Goal: Information Seeking & Learning: Find specific fact

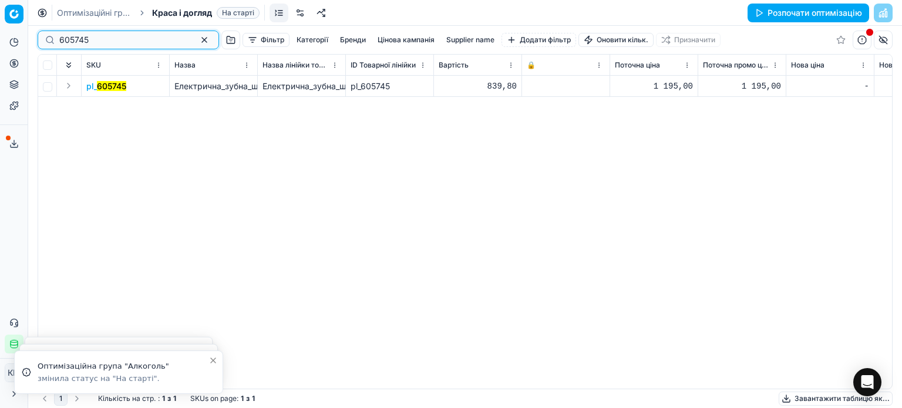
drag, startPoint x: 99, startPoint y: 35, endPoint x: 32, endPoint y: 31, distance: 67.7
click at [32, 31] on div "Pricing platform Аналітика Цінова оптимізація Асортимент продукції Шаблони Серв…" at bounding box center [451, 204] width 902 height 408
paste input "453527"
type input "453527"
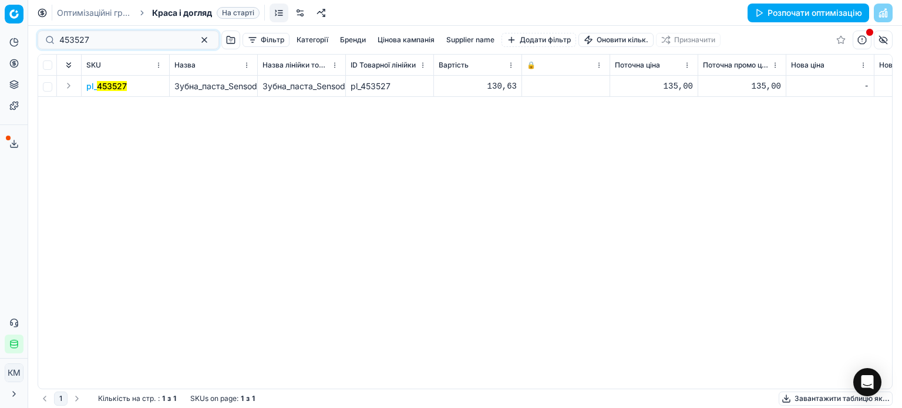
click at [122, 84] on mark "453527" at bounding box center [112, 86] width 30 height 10
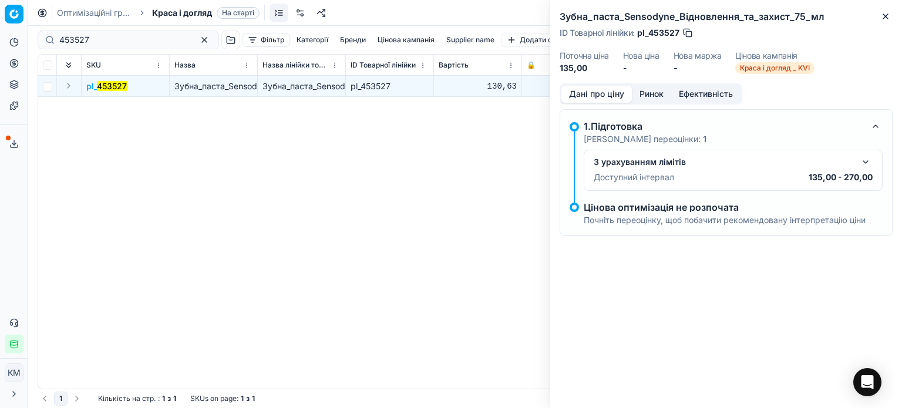
click at [663, 93] on button "Ринок" at bounding box center [651, 94] width 39 height 17
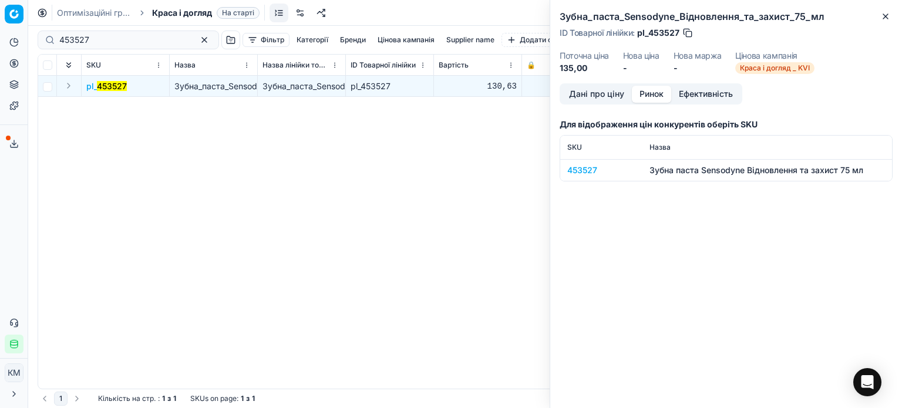
click at [595, 171] on div "453527" at bounding box center [601, 170] width 68 height 12
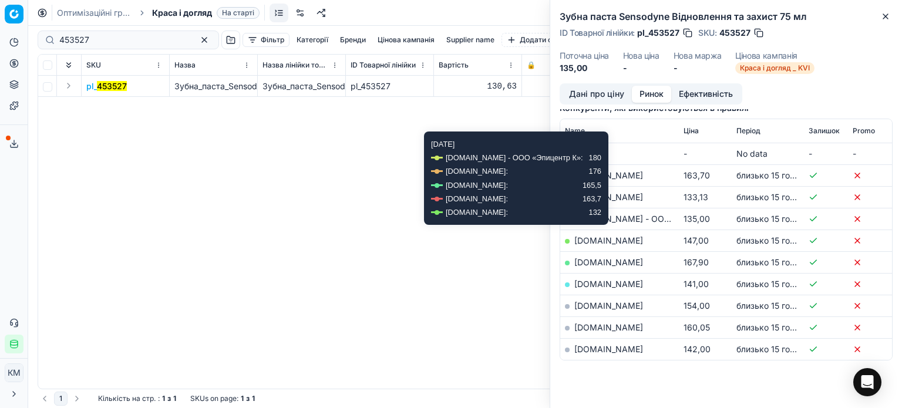
scroll to position [176, 0]
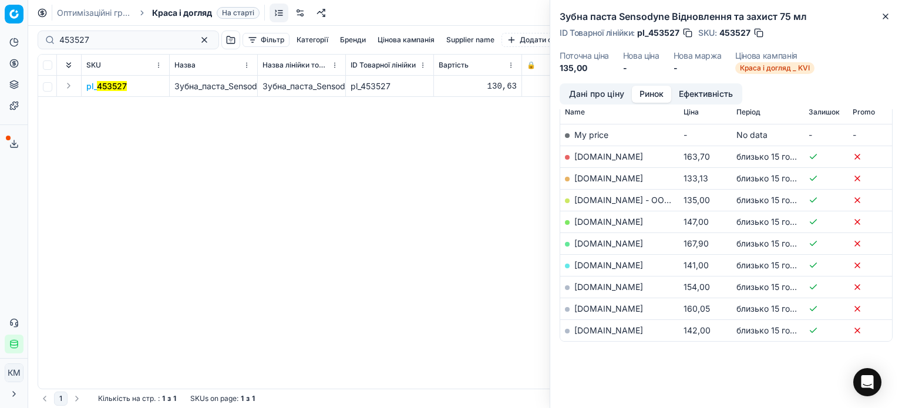
click at [614, 175] on link "[DOMAIN_NAME]" at bounding box center [608, 178] width 69 height 10
click at [883, 12] on icon "button" at bounding box center [884, 16] width 9 height 9
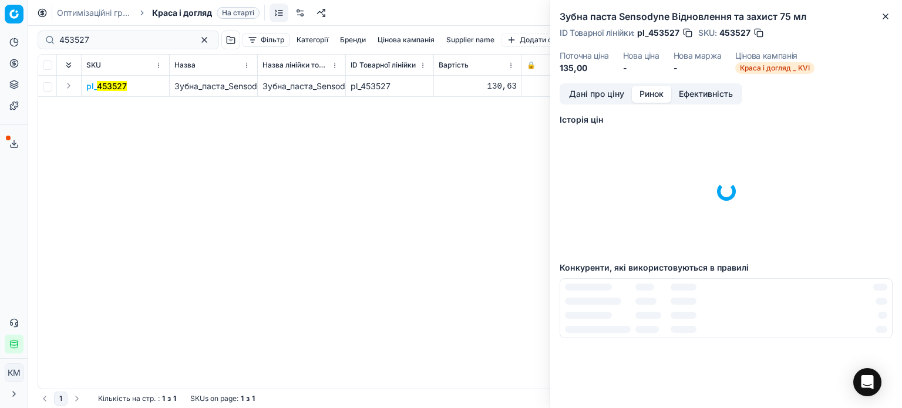
scroll to position [0, 0]
